Goal: Task Accomplishment & Management: Complete application form

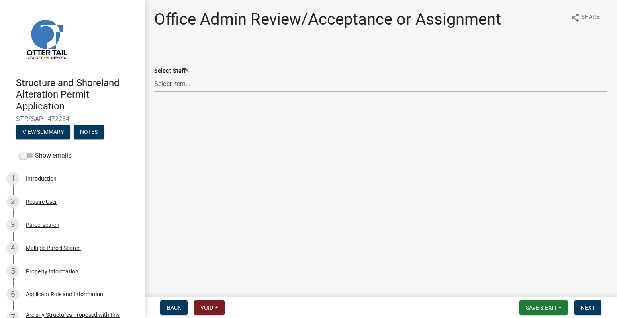
click at [210, 85] on select "Select Item... Alexis Newark (anewark@ottertailcounty.gov) Amy Busko (abusko@ot…" at bounding box center [380, 84] width 453 height 16
click at [154, 76] on select "Select Item... Alexis Newark (anewark@ottertailcounty.gov) Amy Busko (abusko@ot…" at bounding box center [380, 84] width 453 height 16
select select "587f38f5-c90e-4c12-9e10-d3e23909bbca"
drag, startPoint x: 588, startPoint y: 310, endPoint x: 614, endPoint y: 303, distance: 26.9
click at [589, 310] on span "Next" at bounding box center [588, 307] width 14 height 6
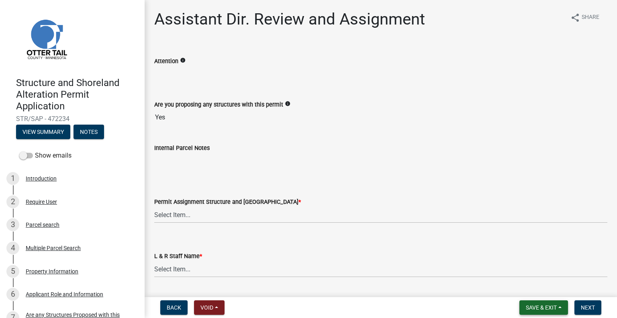
drag, startPoint x: 548, startPoint y: 304, endPoint x: 541, endPoint y: 296, distance: 10.2
click at [548, 304] on span "Save & Exit" at bounding box center [541, 307] width 31 height 6
click at [539, 289] on button "Save & Exit" at bounding box center [536, 286] width 64 height 19
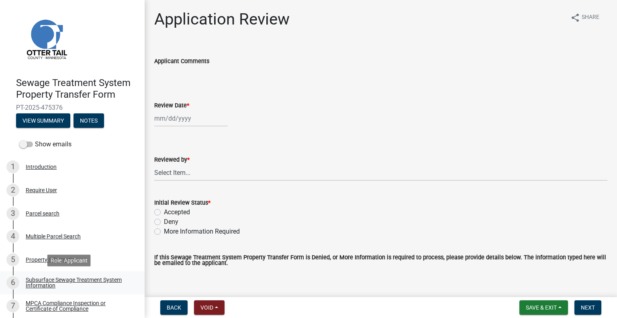
click at [84, 280] on div "Subsurface Sewage Treatment System Information" at bounding box center [79, 282] width 106 height 11
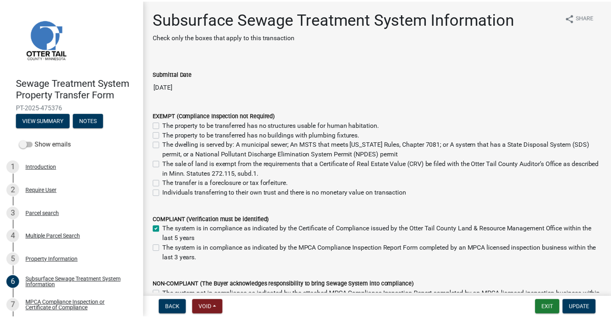
scroll to position [93, 0]
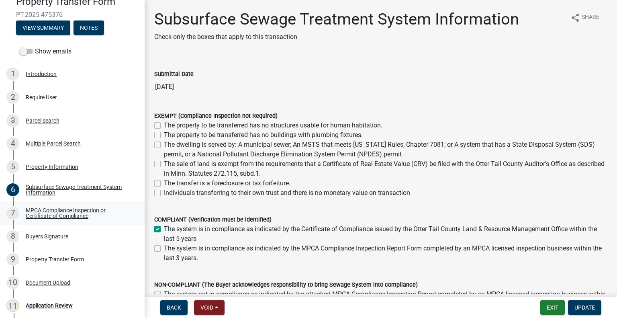
click at [72, 204] on link "7 MPCA Compliance Inspection or Certificate of Compliance" at bounding box center [72, 212] width 145 height 23
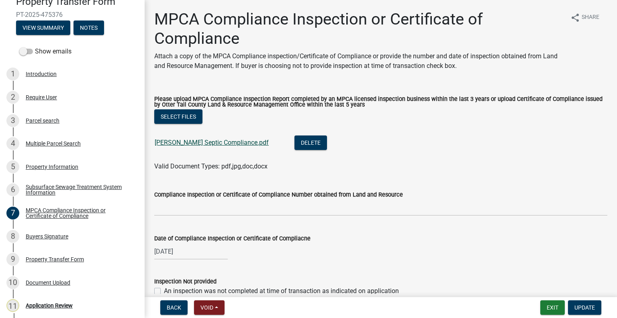
click at [190, 139] on link "Roiko Septic Compliance.pdf" at bounding box center [212, 143] width 114 height 8
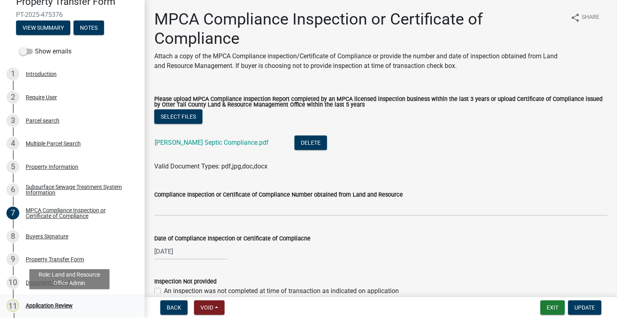
click at [74, 306] on div "11 Application Review" at bounding box center [68, 305] width 125 height 13
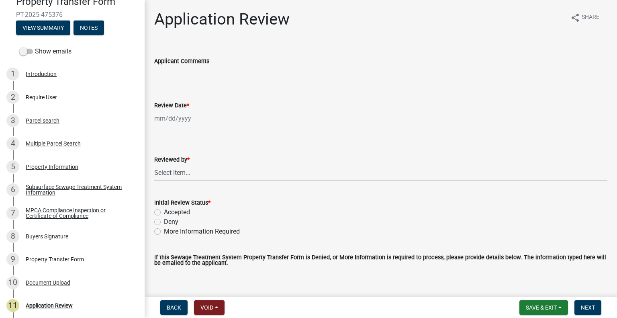
select select "9"
select select "2025"
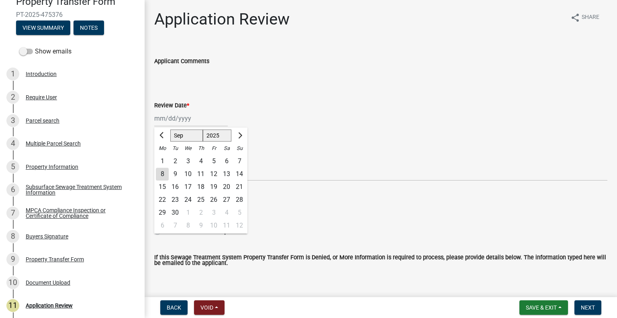
drag, startPoint x: 201, startPoint y: 122, endPoint x: 201, endPoint y: 127, distance: 4.8
click at [201, 122] on div "Jan Feb Mar Apr May Jun Jul Aug Sep Oct Nov Dec 1525 1526 1527 1528 1529 1530 1…" at bounding box center [191, 118] width 74 height 16
click at [161, 174] on div "8" at bounding box center [162, 173] width 13 height 13
type input "[DATE]"
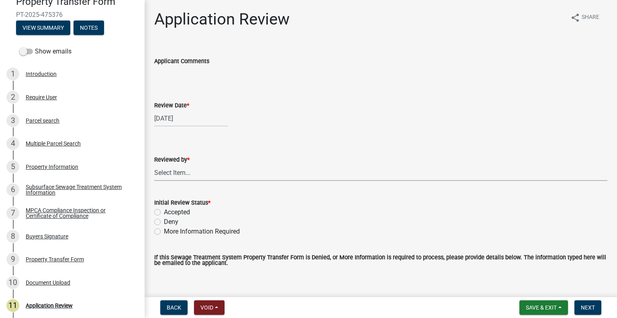
click at [180, 173] on select "Select Item... Alexis Newark Amy Busko Andrea Perales Brittany Tollefson Christ…" at bounding box center [380, 172] width 453 height 16
click at [154, 164] on select "Select Item... Alexis Newark Amy Busko Andrea Perales Brittany Tollefson Christ…" at bounding box center [380, 172] width 453 height 16
select select "2217fab6-25d2-4df2-8e35-18ddd05e0fe8"
click at [178, 206] on label "Initial Review Status *" at bounding box center [182, 203] width 56 height 6
drag, startPoint x: 185, startPoint y: 211, endPoint x: 190, endPoint y: 212, distance: 5.7
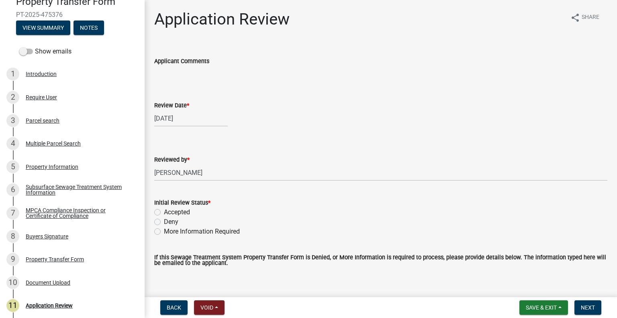
click at [184, 211] on label "Accepted" at bounding box center [177, 212] width 26 height 10
click at [169, 211] on input "Accepted" at bounding box center [166, 209] width 5 height 5
radio input "true"
click at [591, 303] on button "Next" at bounding box center [587, 307] width 27 height 14
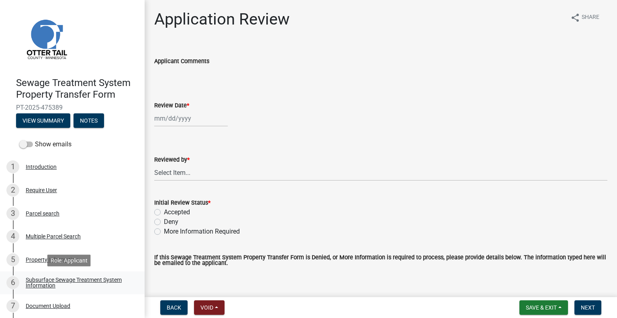
click at [113, 283] on div "Subsurface Sewage Treatment System Information" at bounding box center [79, 282] width 106 height 11
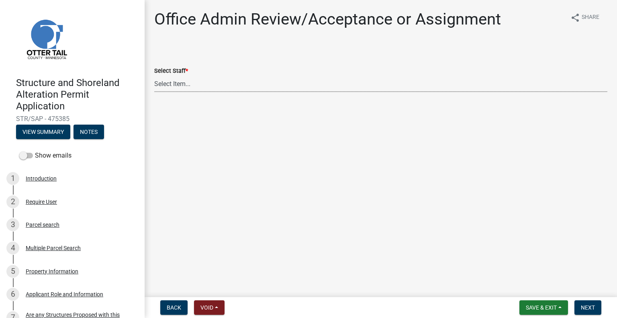
click at [196, 85] on select "Select Item... Alexis Newark (anewark@ottertailcounty.gov) Amy Busko (abusko@ot…" at bounding box center [380, 84] width 453 height 16
click at [154, 76] on select "Select Item... Alexis Newark (anewark@ottertailcounty.gov) Amy Busko (abusko@ot…" at bounding box center [380, 84] width 453 height 16
select select "587f38f5-c90e-4c12-9e10-d3e23909bbca"
click at [595, 308] on button "Next" at bounding box center [587, 307] width 27 height 14
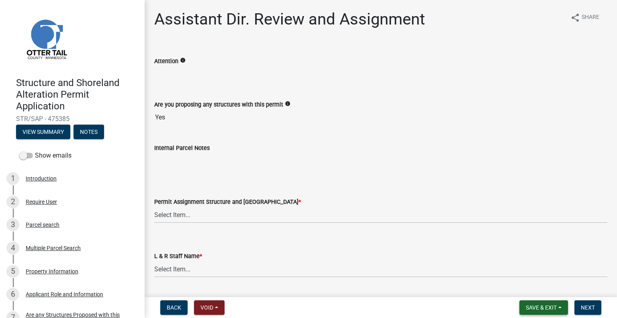
click at [529, 306] on span "Save & Exit" at bounding box center [541, 307] width 31 height 6
click at [525, 284] on button "Save & Exit" at bounding box center [536, 286] width 64 height 19
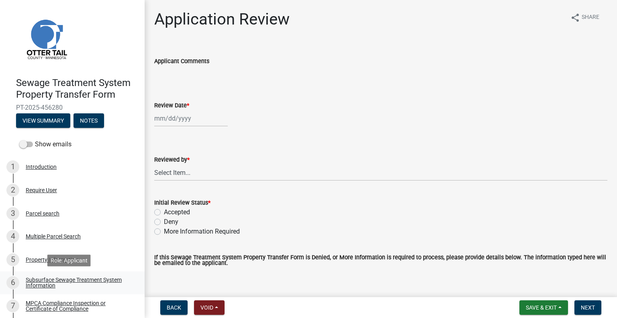
click at [67, 277] on div "Subsurface Sewage Treatment System Information" at bounding box center [79, 282] width 106 height 11
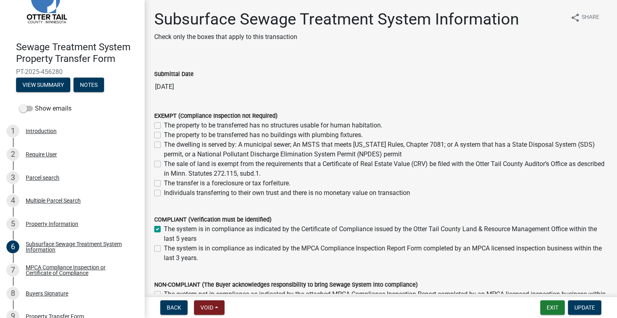
scroll to position [43, 0]
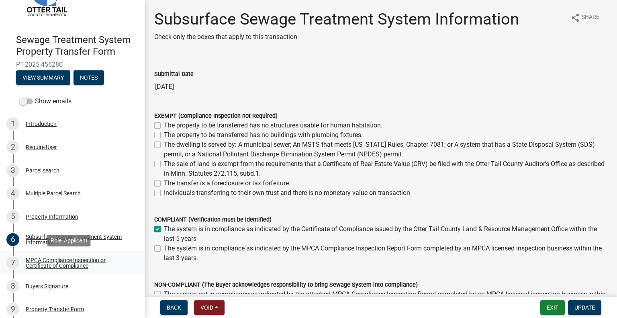
click at [91, 273] on link "7 MPCA Compliance Inspection or Certificate of Compliance" at bounding box center [72, 262] width 145 height 23
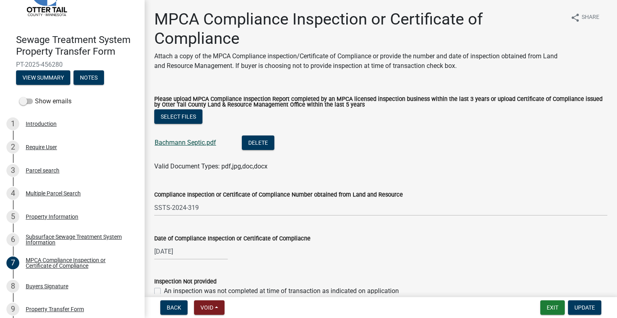
click at [176, 143] on link "Bachmann Septic.pdf" at bounding box center [185, 143] width 61 height 8
click at [67, 290] on div "8 Buyers Signature" at bounding box center [68, 286] width 125 height 13
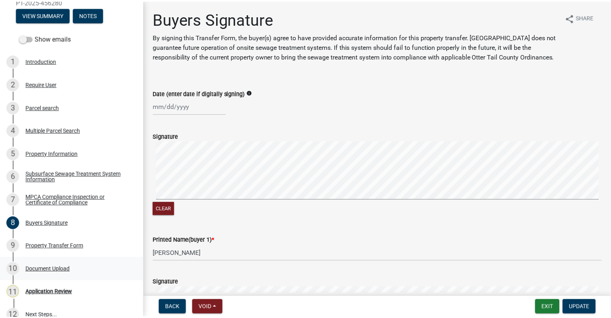
scroll to position [108, 0]
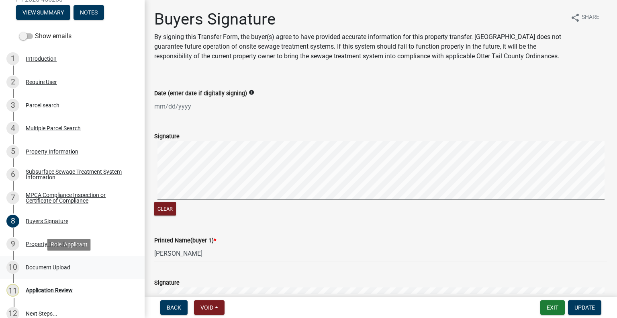
click at [63, 263] on div "10 Document Upload" at bounding box center [68, 267] width 125 height 13
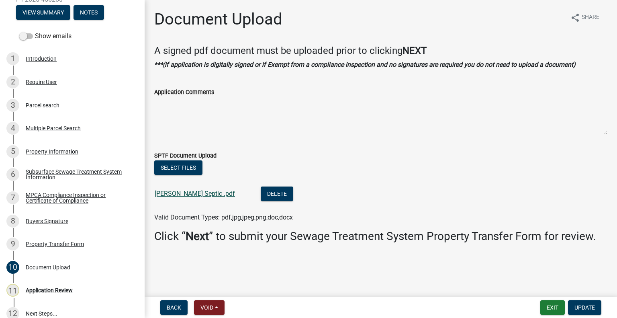
click at [191, 192] on link "Barajas Septic .pdf" at bounding box center [195, 194] width 80 height 8
click at [40, 96] on link "3 Parcel search" at bounding box center [72, 105] width 145 height 23
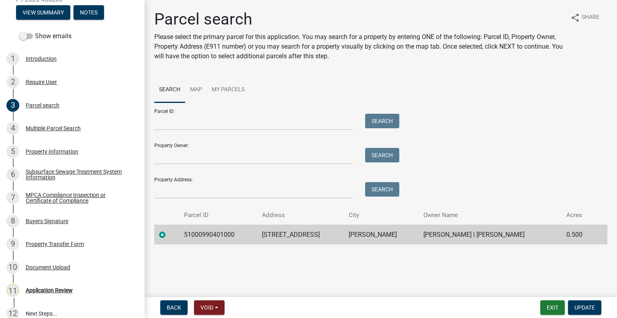
click at [201, 241] on td "51000990401000" at bounding box center [218, 235] width 78 height 20
click at [201, 238] on td "51000990401000" at bounding box center [218, 235] width 78 height 20
click at [201, 237] on td "51000990401000" at bounding box center [218, 235] width 78 height 20
copy td "51000990401000"
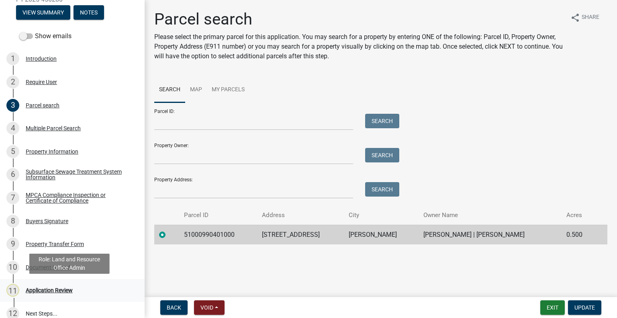
click at [79, 286] on div "11 Application Review" at bounding box center [68, 290] width 125 height 13
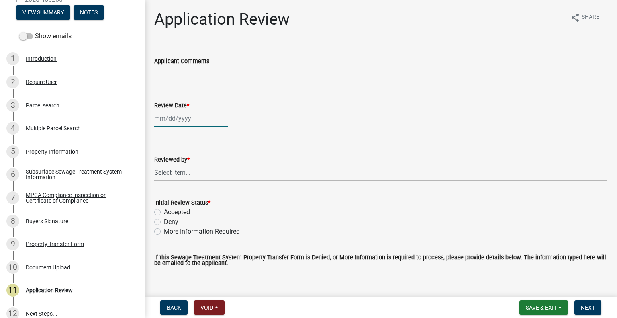
click at [194, 123] on div at bounding box center [191, 118] width 74 height 16
select select "9"
select select "2025"
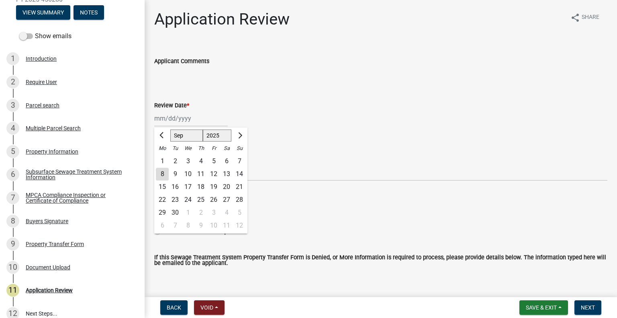
click at [163, 176] on div "8" at bounding box center [162, 173] width 13 height 13
type input "[DATE]"
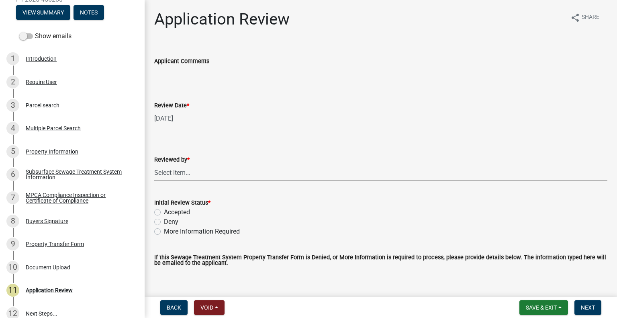
drag, startPoint x: 176, startPoint y: 175, endPoint x: 181, endPoint y: 171, distance: 6.4
click at [176, 175] on select "Select Item... [PERSON_NAME] [PERSON_NAME] [PERSON_NAME] [PERSON_NAME] [PERSON_…" at bounding box center [380, 172] width 453 height 16
click at [154, 164] on select "Select Item... [PERSON_NAME] [PERSON_NAME] [PERSON_NAME] [PERSON_NAME] [PERSON_…" at bounding box center [380, 172] width 453 height 16
select select "2217fab6-25d2-4df2-8e35-18ddd05e0fe8"
click at [186, 209] on label "Accepted" at bounding box center [177, 212] width 26 height 10
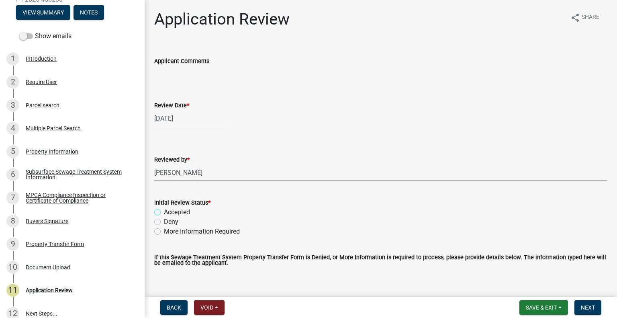
click at [169, 209] on input "Accepted" at bounding box center [166, 209] width 5 height 5
radio input "true"
click at [594, 308] on span "Next" at bounding box center [588, 307] width 14 height 6
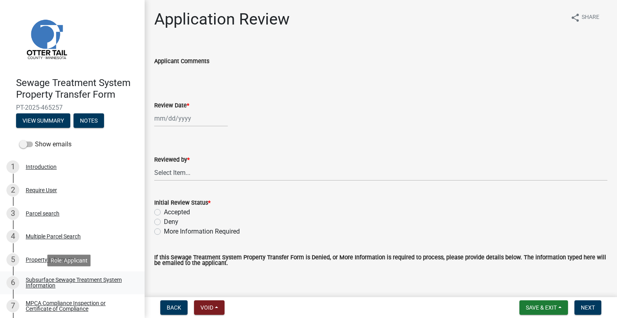
click at [44, 282] on div "Subsurface Sewage Treatment System Information" at bounding box center [79, 282] width 106 height 11
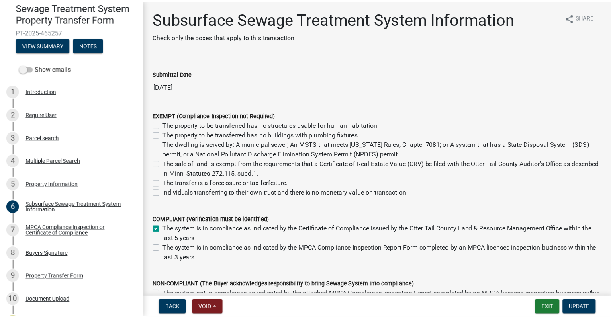
scroll to position [90, 0]
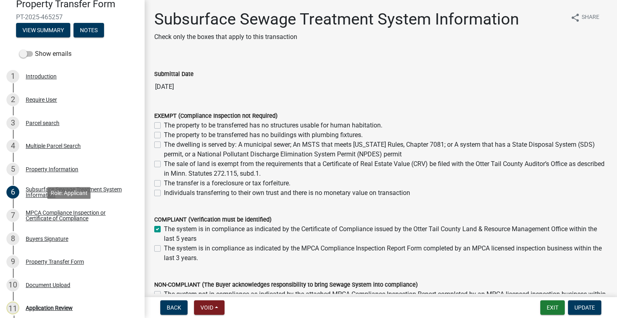
click at [91, 216] on div "MPCA Compliance Inspection or Certificate of Compliance" at bounding box center [79, 215] width 106 height 11
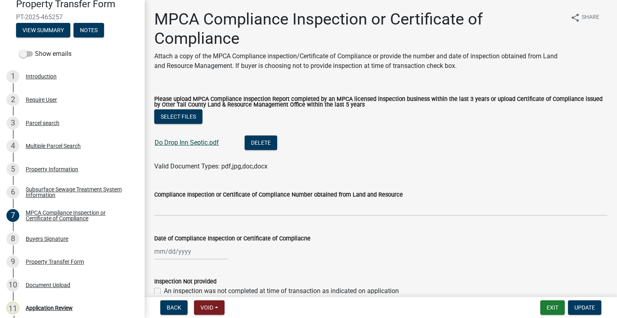
click at [174, 143] on link "Do Drop Inn Septic.pdf" at bounding box center [187, 143] width 64 height 8
click at [190, 142] on link "Do Drop Inn Septic.pdf" at bounding box center [187, 143] width 64 height 8
click at [54, 120] on div "Parcel search" at bounding box center [43, 123] width 34 height 6
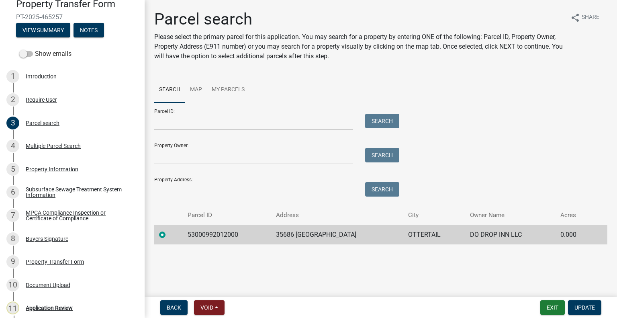
click at [212, 232] on td "53000992012000" at bounding box center [227, 235] width 88 height 20
copy td "53000992012000"
click at [76, 304] on div "11 Application Review" at bounding box center [68, 307] width 125 height 13
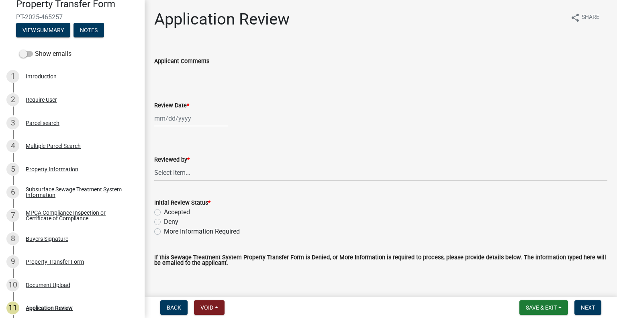
select select "9"
select select "2025"
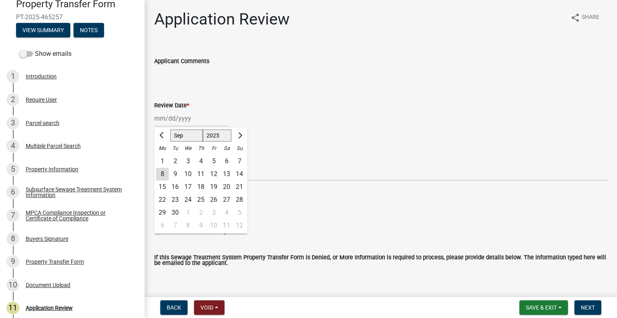
click at [192, 114] on div "[PERSON_NAME] Feb Mar Apr [PERSON_NAME][DATE] Oct Nov [DATE] 1526 1527 1528 152…" at bounding box center [191, 118] width 74 height 16
click at [161, 175] on div "8" at bounding box center [162, 173] width 13 height 13
type input "[DATE]"
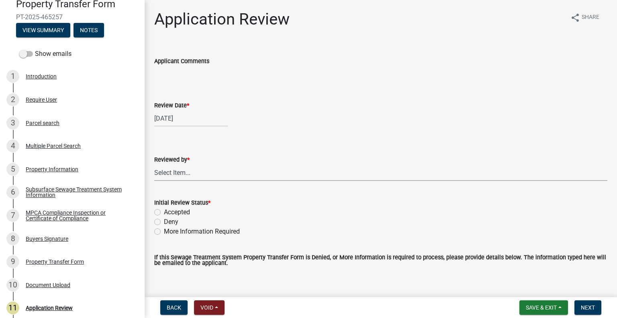
drag, startPoint x: 178, startPoint y: 174, endPoint x: 182, endPoint y: 165, distance: 10.1
click at [178, 174] on select "Select Item... [PERSON_NAME] [PERSON_NAME] [PERSON_NAME] [PERSON_NAME] [PERSON_…" at bounding box center [380, 172] width 453 height 16
click at [154, 164] on select "Select Item... [PERSON_NAME] [PERSON_NAME] [PERSON_NAME] [PERSON_NAME] [PERSON_…" at bounding box center [380, 172] width 453 height 16
select select "2217fab6-25d2-4df2-8e35-18ddd05e0fe8"
click at [184, 212] on label "Accepted" at bounding box center [177, 212] width 26 height 10
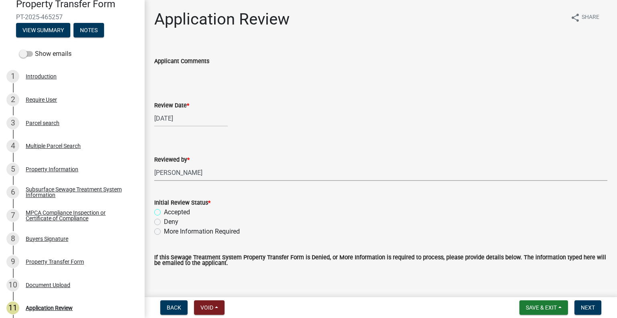
click at [169, 212] on input "Accepted" at bounding box center [166, 209] width 5 height 5
radio input "true"
click at [578, 305] on button "Next" at bounding box center [587, 307] width 27 height 14
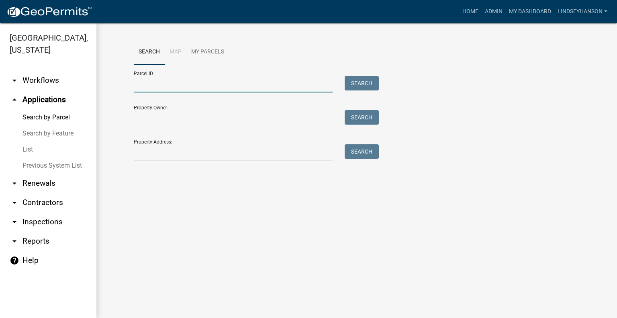
click at [174, 88] on input "Parcel ID:" at bounding box center [233, 84] width 199 height 16
paste input "53000992012000"
type input "53000992012000"
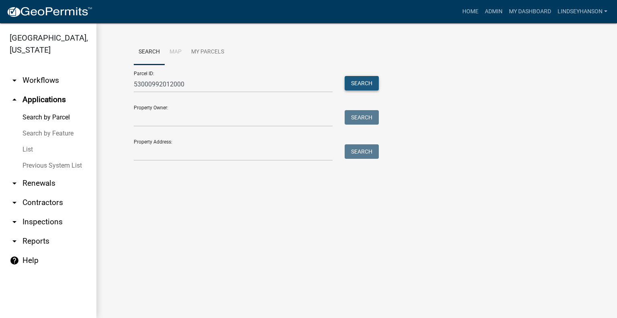
click at [359, 78] on button "Search" at bounding box center [362, 83] width 34 height 14
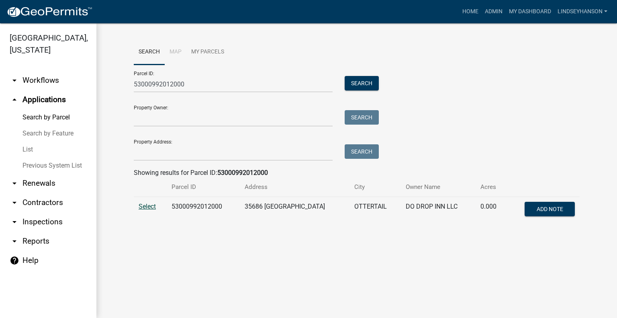
click at [151, 205] on span "Select" at bounding box center [147, 206] width 17 height 8
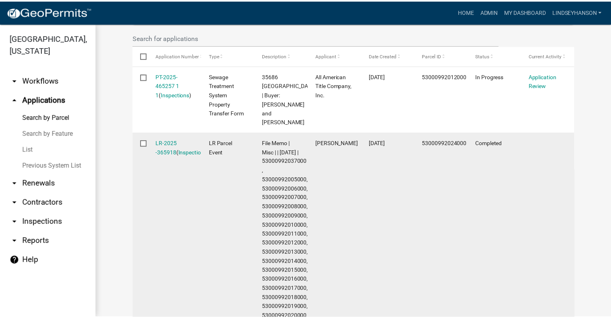
scroll to position [244, 0]
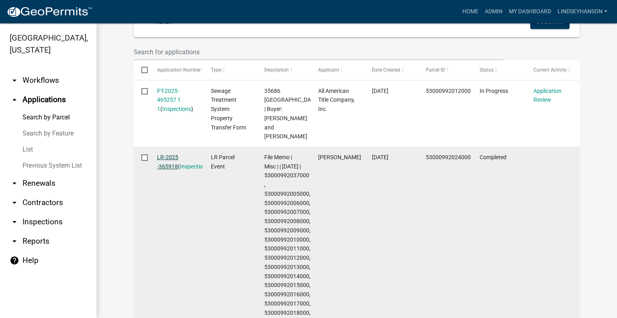
click at [168, 154] on link "LR-2025 -365918" at bounding box center [167, 162] width 21 height 16
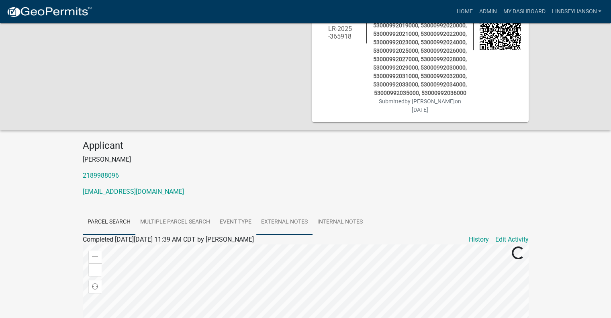
scroll to position [120, 0]
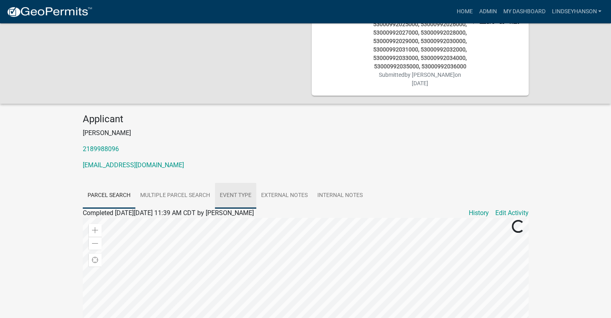
click at [244, 189] on link "Event Type" at bounding box center [235, 196] width 41 height 26
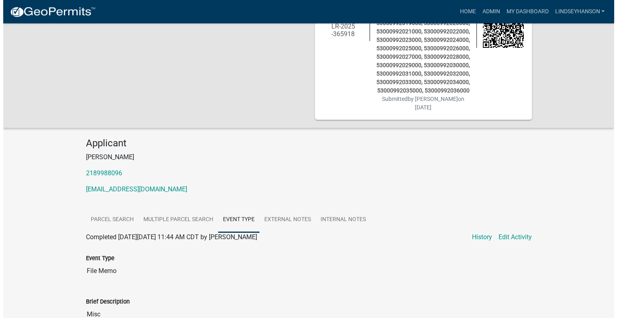
scroll to position [0, 0]
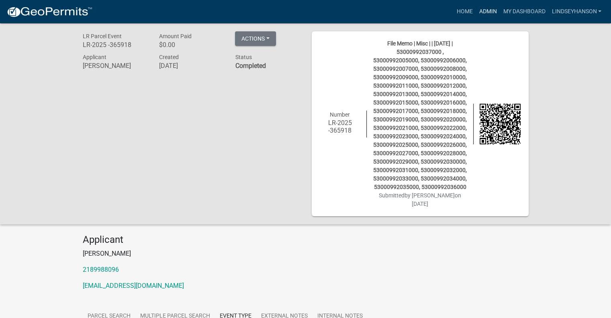
click at [485, 13] on link "Admin" at bounding box center [488, 11] width 24 height 15
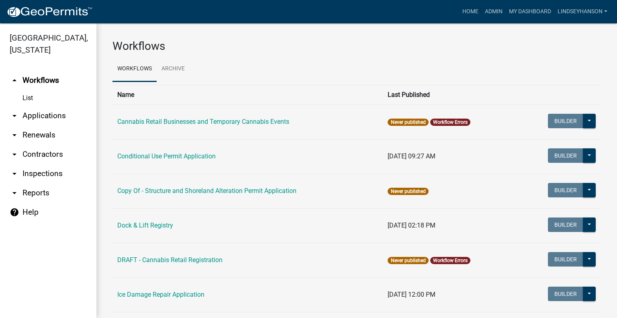
click at [61, 117] on link "arrow_drop_down Applications" at bounding box center [48, 115] width 96 height 19
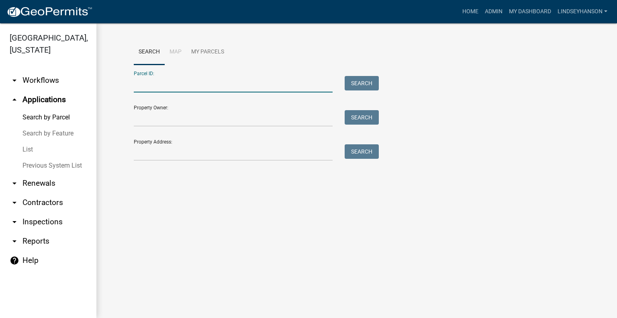
click at [182, 87] on input "Parcel ID:" at bounding box center [233, 84] width 199 height 16
paste input "53000992037000"
type input "53000992037000"
click at [370, 86] on button "Search" at bounding box center [362, 83] width 34 height 14
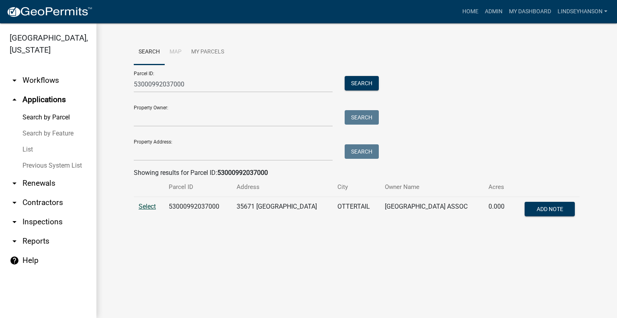
click at [155, 206] on span "Select" at bounding box center [147, 206] width 17 height 8
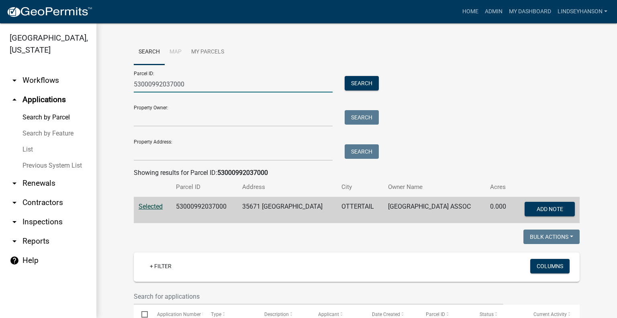
click at [199, 82] on input "53000992037000" at bounding box center [233, 84] width 199 height 16
paste input "53000992037000"
type input "53000992037000"
click at [373, 78] on button "Search" at bounding box center [362, 83] width 34 height 14
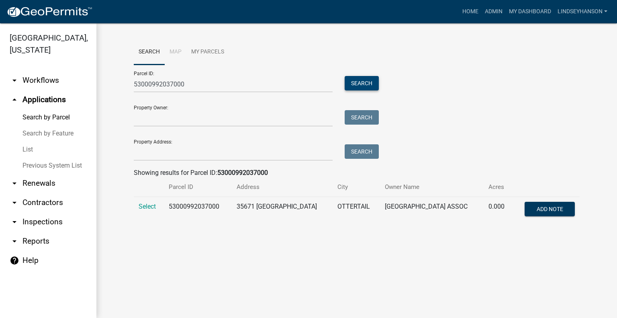
click at [357, 82] on button "Search" at bounding box center [362, 83] width 34 height 14
click at [143, 208] on span "Select" at bounding box center [147, 206] width 17 height 8
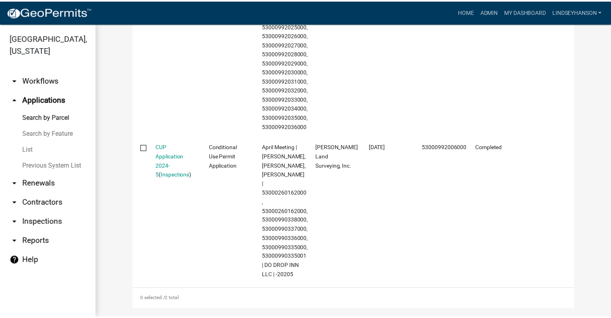
scroll to position [536, 0]
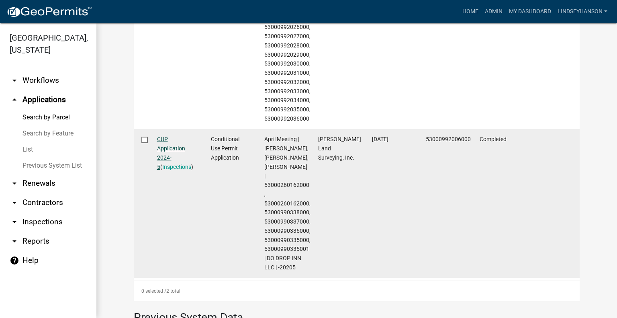
click at [157, 154] on link "CUP Application 2024-5" at bounding box center [171, 153] width 28 height 34
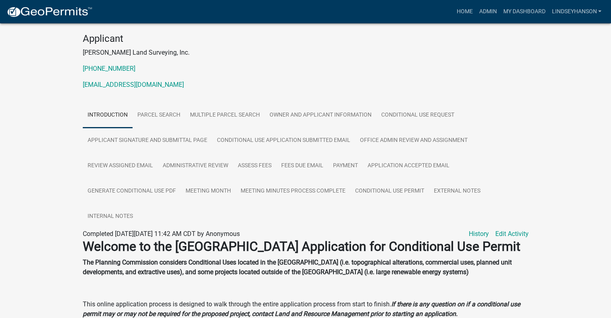
scroll to position [120, 0]
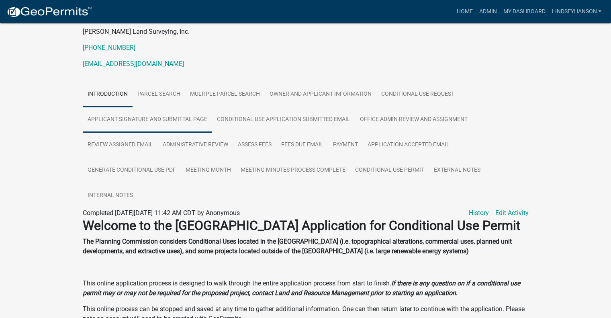
click at [174, 133] on link "Applicant Signature and Submittal Page" at bounding box center [147, 120] width 129 height 26
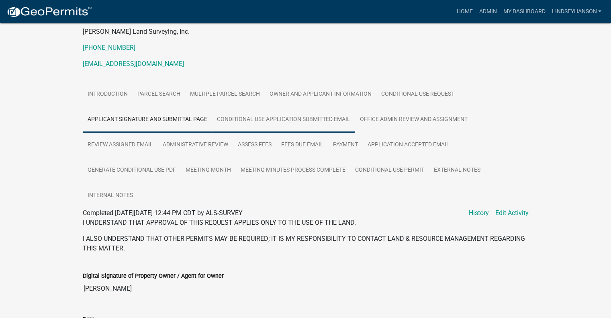
click at [249, 133] on link "Conditional Use Application Submitted Email" at bounding box center [283, 120] width 143 height 26
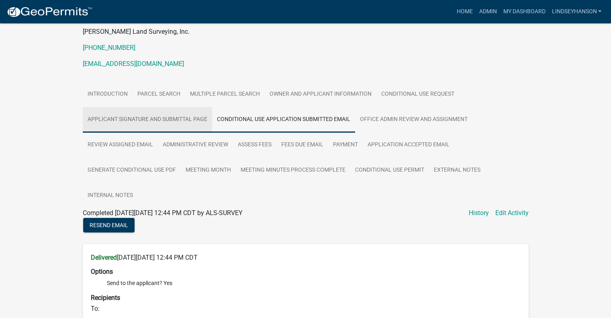
click at [175, 131] on link "Applicant Signature and Submittal Page" at bounding box center [147, 120] width 129 height 26
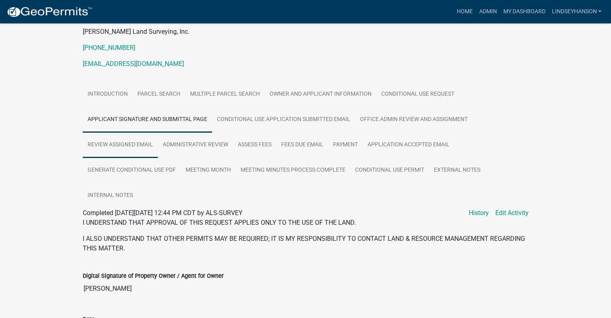
click at [146, 154] on link "Review Assigned Email" at bounding box center [120, 145] width 75 height 26
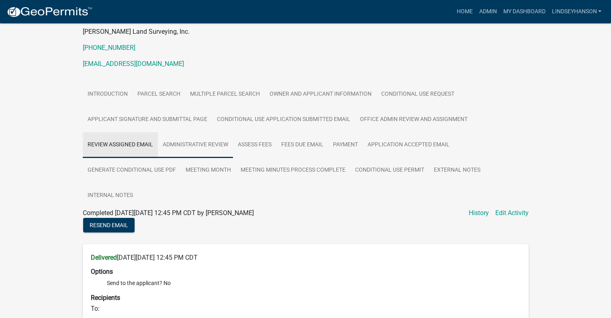
click at [196, 153] on link "Administrative Review" at bounding box center [195, 145] width 75 height 26
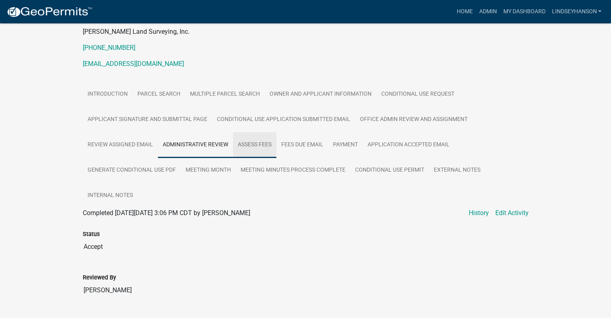
click at [264, 152] on link "Assess Fees" at bounding box center [254, 145] width 43 height 26
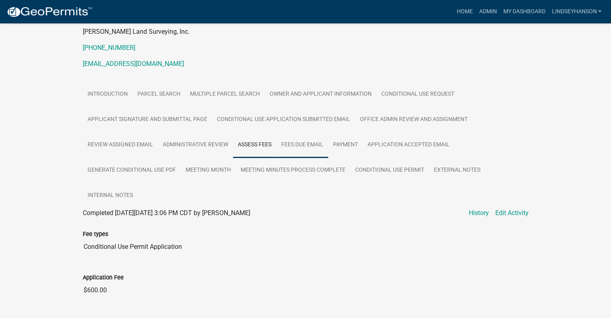
click at [296, 154] on link "Fees Due Email" at bounding box center [302, 145] width 52 height 26
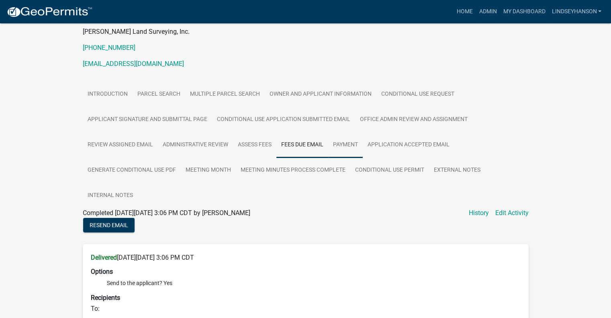
click at [356, 155] on link "Payment" at bounding box center [345, 145] width 35 height 26
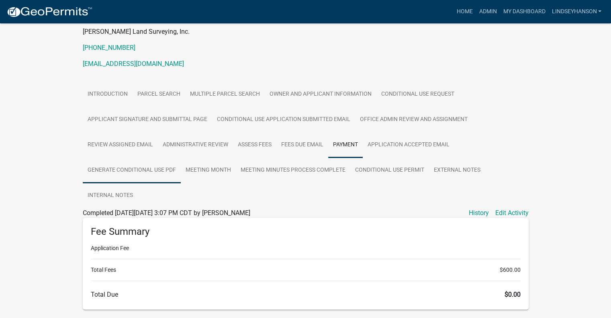
click at [143, 182] on link "Generate Conditional Use PDF" at bounding box center [132, 170] width 98 height 26
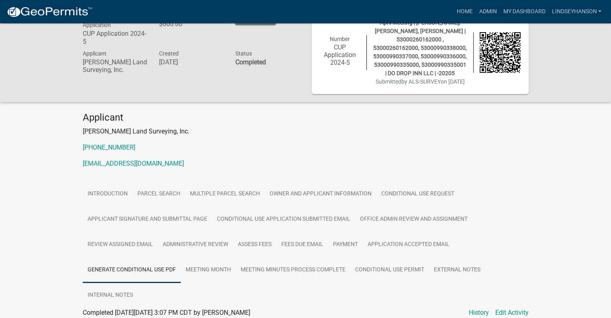
scroll to position [40, 0]
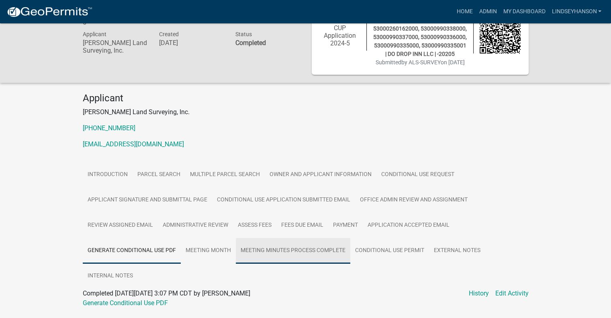
click at [283, 263] on link "Meeting Minutes Process Complete" at bounding box center [293, 251] width 114 height 26
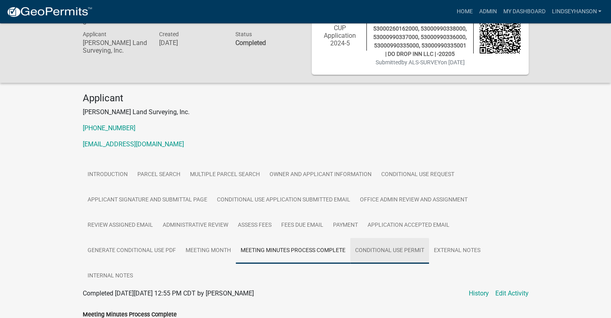
click at [386, 263] on link "Conditional Use Permit" at bounding box center [389, 251] width 79 height 26
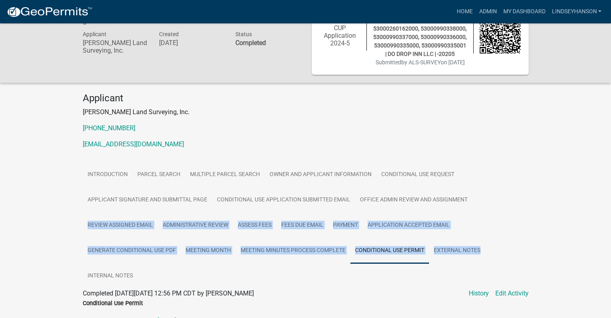
drag, startPoint x: 609, startPoint y: 178, endPoint x: 606, endPoint y: 227, distance: 49.5
click at [606, 227] on div "Conditional Use Permit Application CUP Application 2024-5 Amount Paid $600.00 A…" at bounding box center [305, 238] width 611 height 511
click at [580, 206] on div "Conditional Use Permit Application CUP Application 2024-5 Amount Paid $600.00 A…" at bounding box center [305, 238] width 611 height 511
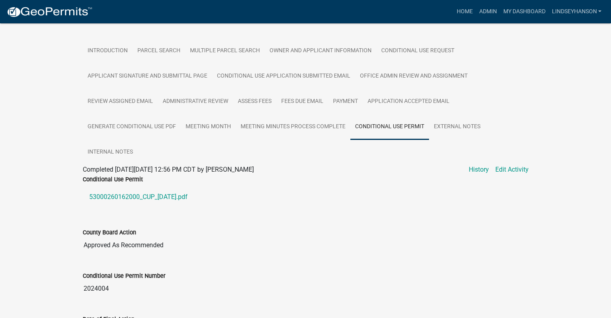
scroll to position [166, 0]
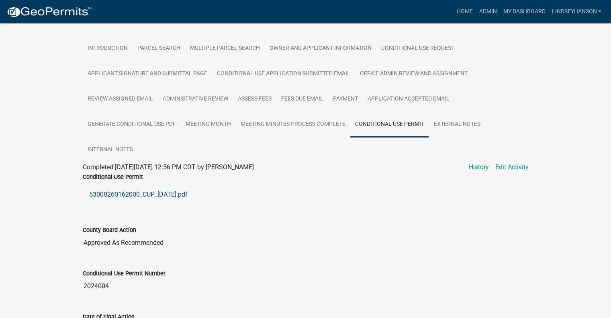
click at [160, 202] on link "53000260162000_CUP_2024-04-10.pdf" at bounding box center [306, 194] width 446 height 19
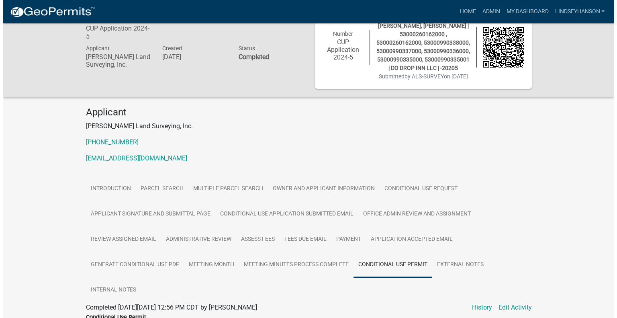
scroll to position [0, 0]
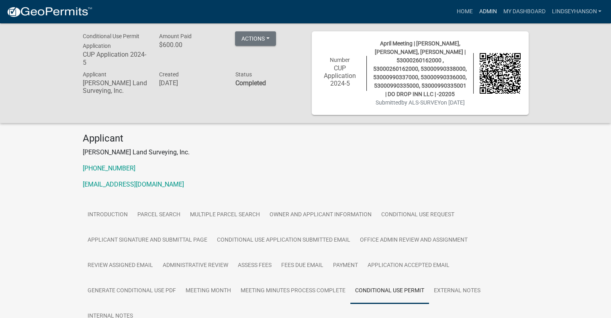
click at [486, 13] on link "Admin" at bounding box center [488, 11] width 24 height 15
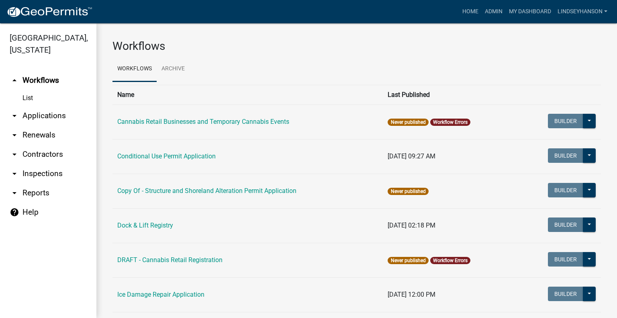
click at [40, 116] on link "arrow_drop_down Applications" at bounding box center [48, 115] width 96 height 19
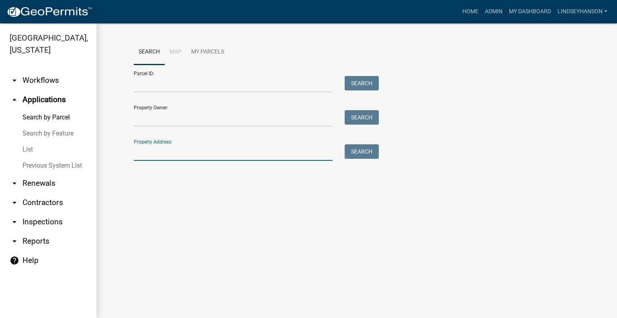
click at [212, 151] on input "Property Address:" at bounding box center [233, 152] width 199 height 16
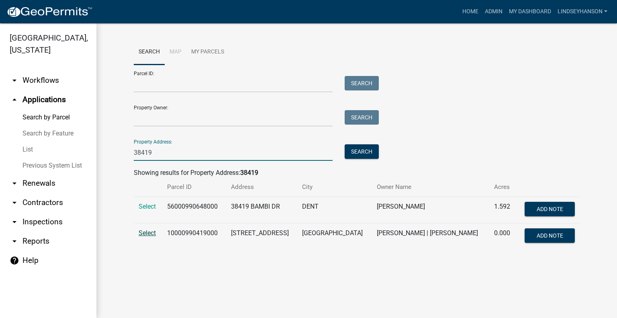
type input "38419"
click at [145, 232] on span "Select" at bounding box center [147, 233] width 17 height 8
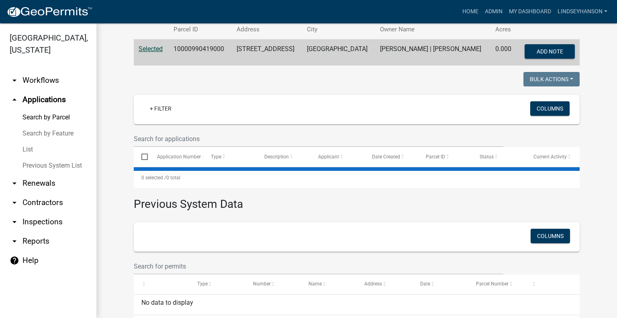
scroll to position [161, 0]
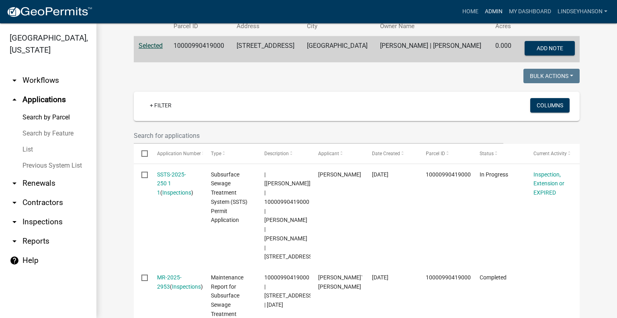
click at [492, 12] on link "Admin" at bounding box center [494, 11] width 24 height 15
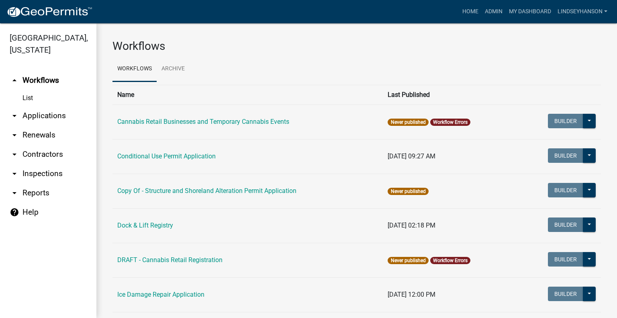
click at [55, 118] on link "arrow_drop_down Applications" at bounding box center [48, 115] width 96 height 19
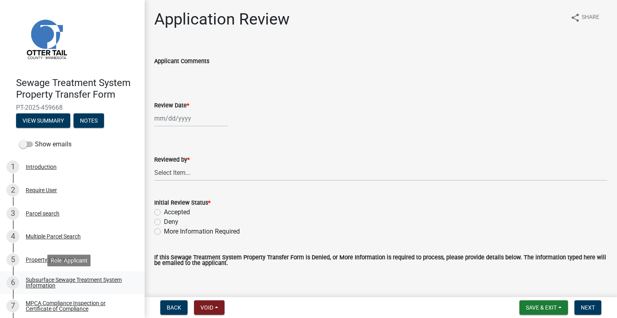
click at [98, 282] on div "Subsurface Sewage Treatment System Information" at bounding box center [79, 282] width 106 height 11
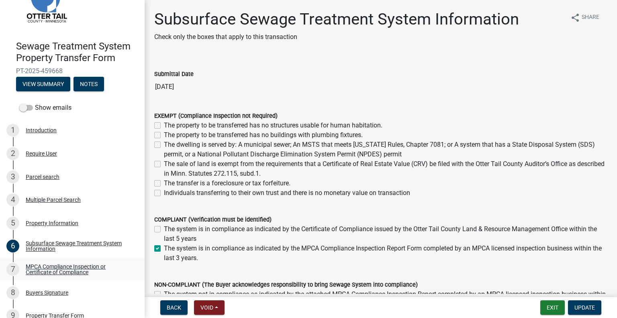
scroll to position [39, 0]
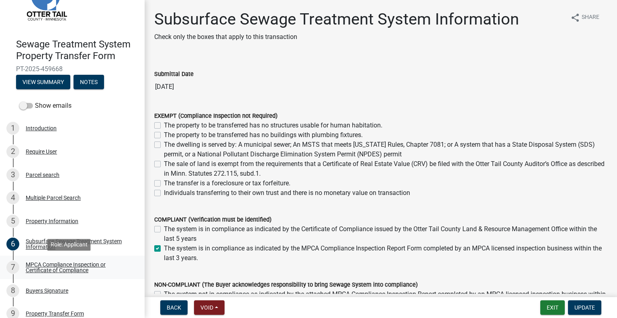
click at [85, 263] on div "MPCA Compliance Inspection or Certificate of Compliance" at bounding box center [79, 266] width 106 height 11
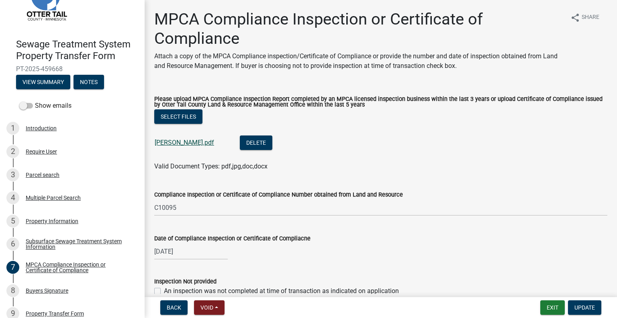
click at [198, 142] on link "[PERSON_NAME].pdf" at bounding box center [184, 143] width 59 height 8
click at [71, 305] on link "9 Property Transfer Form" at bounding box center [72, 313] width 145 height 23
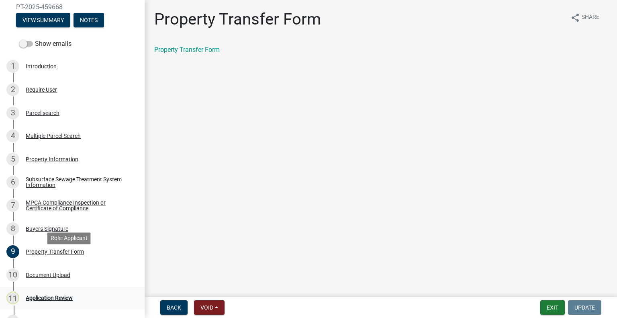
scroll to position [114, 0]
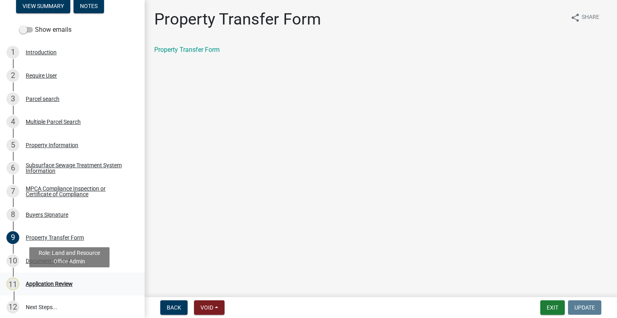
click at [60, 287] on div "11 Application Review" at bounding box center [68, 283] width 125 height 13
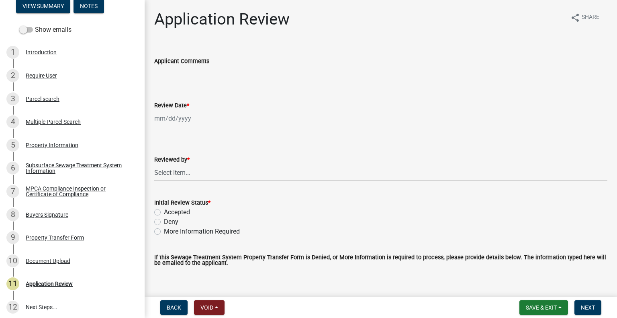
select select "9"
select select "2025"
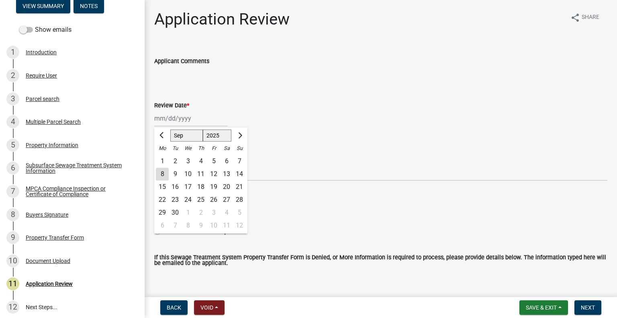
click at [197, 114] on div "[PERSON_NAME] Feb Mar Apr [PERSON_NAME][DATE] Oct Nov [DATE] 1526 1527 1528 152…" at bounding box center [191, 118] width 74 height 16
click at [162, 171] on div "8" at bounding box center [162, 173] width 13 height 13
type input "[DATE]"
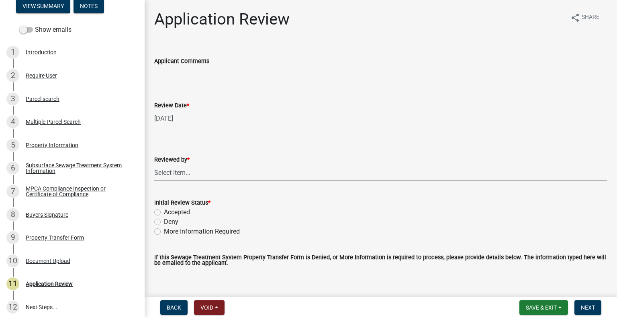
drag, startPoint x: 169, startPoint y: 172, endPoint x: 175, endPoint y: 165, distance: 9.1
click at [169, 172] on select "Select Item... Alexis Newark Amy Busko Andrea Perales Brittany Tollefson Christ…" at bounding box center [380, 172] width 453 height 16
click at [154, 164] on select "Select Item... Alexis Newark Amy Busko Andrea Perales Brittany Tollefson Christ…" at bounding box center [380, 172] width 453 height 16
select select "2217fab6-25d2-4df2-8e35-18ddd05e0fe8"
drag, startPoint x: 177, startPoint y: 211, endPoint x: 216, endPoint y: 221, distance: 40.6
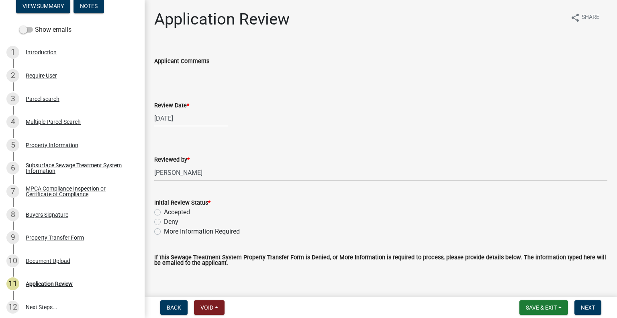
click at [177, 212] on label "Accepted" at bounding box center [177, 212] width 26 height 10
click at [169, 212] on input "Accepted" at bounding box center [166, 209] width 5 height 5
radio input "true"
click at [583, 306] on span "Next" at bounding box center [588, 307] width 14 height 6
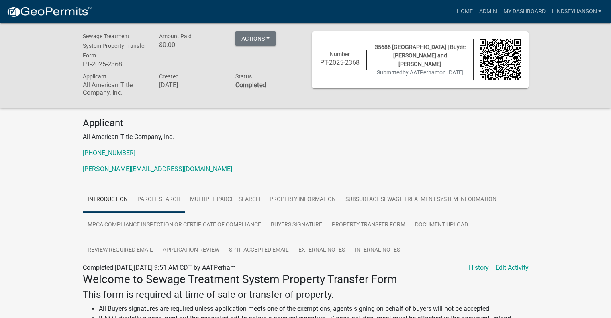
click at [161, 202] on link "Parcel search" at bounding box center [159, 200] width 53 height 26
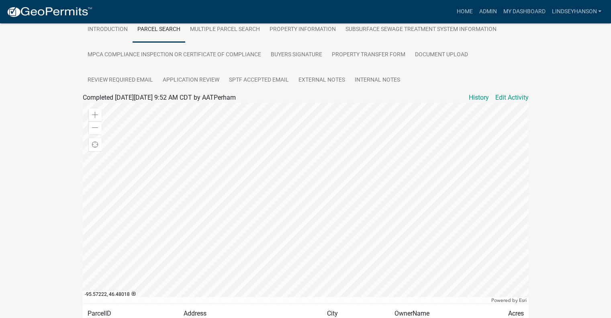
scroll to position [235, 0]
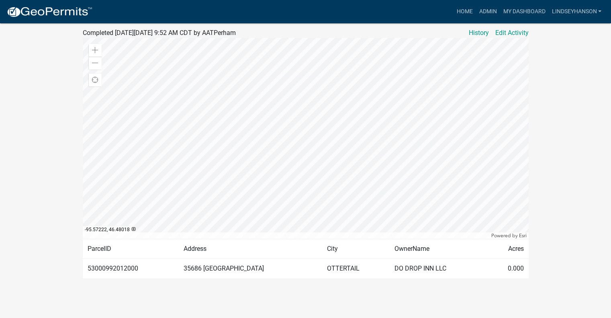
click at [124, 270] on td "53000992012000" at bounding box center [131, 268] width 96 height 20
click at [124, 269] on td "53000992012000" at bounding box center [131, 268] width 96 height 20
copy td "53000992012000"
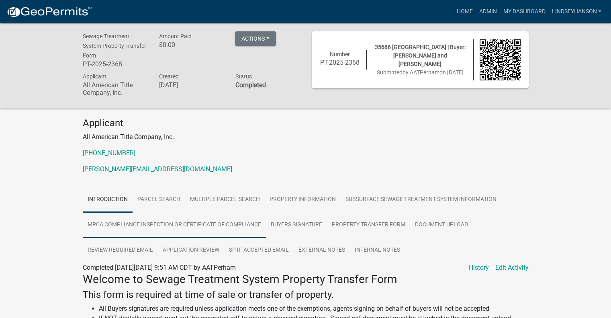
click at [199, 228] on link "MPCA Compliance Inspection or Certificate of Compliance" at bounding box center [174, 225] width 183 height 26
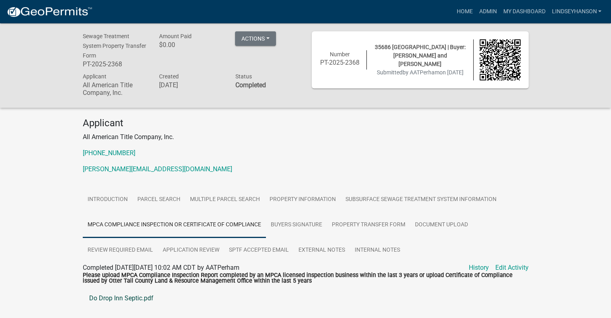
click at [135, 297] on link "Do Drop Inn Septic.pdf" at bounding box center [306, 297] width 446 height 19
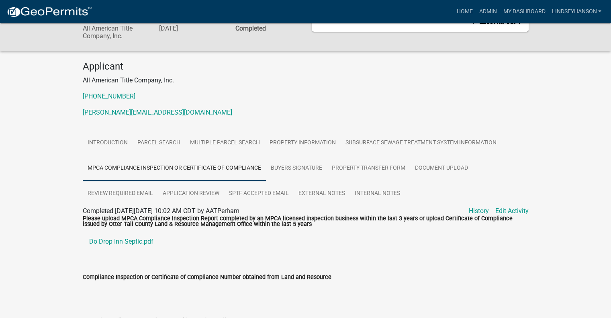
scroll to position [136, 0]
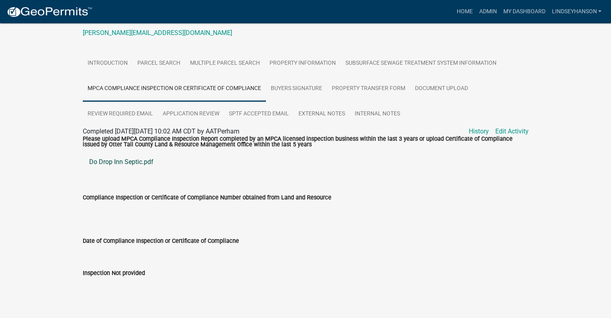
click at [151, 163] on link "Do Drop Inn Septic.pdf" at bounding box center [306, 161] width 446 height 19
